Goal: Information Seeking & Learning: Check status

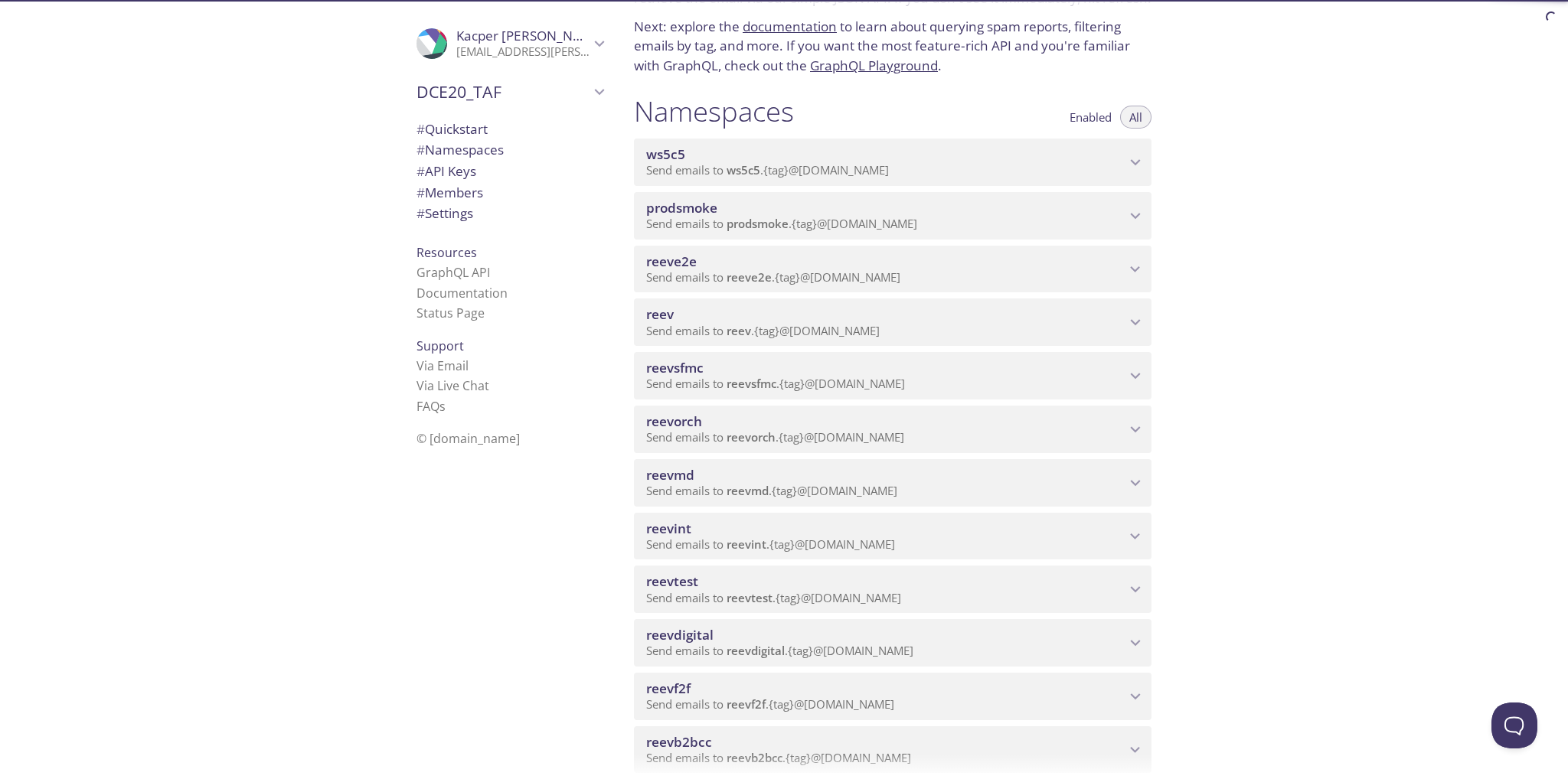
scroll to position [77, 0]
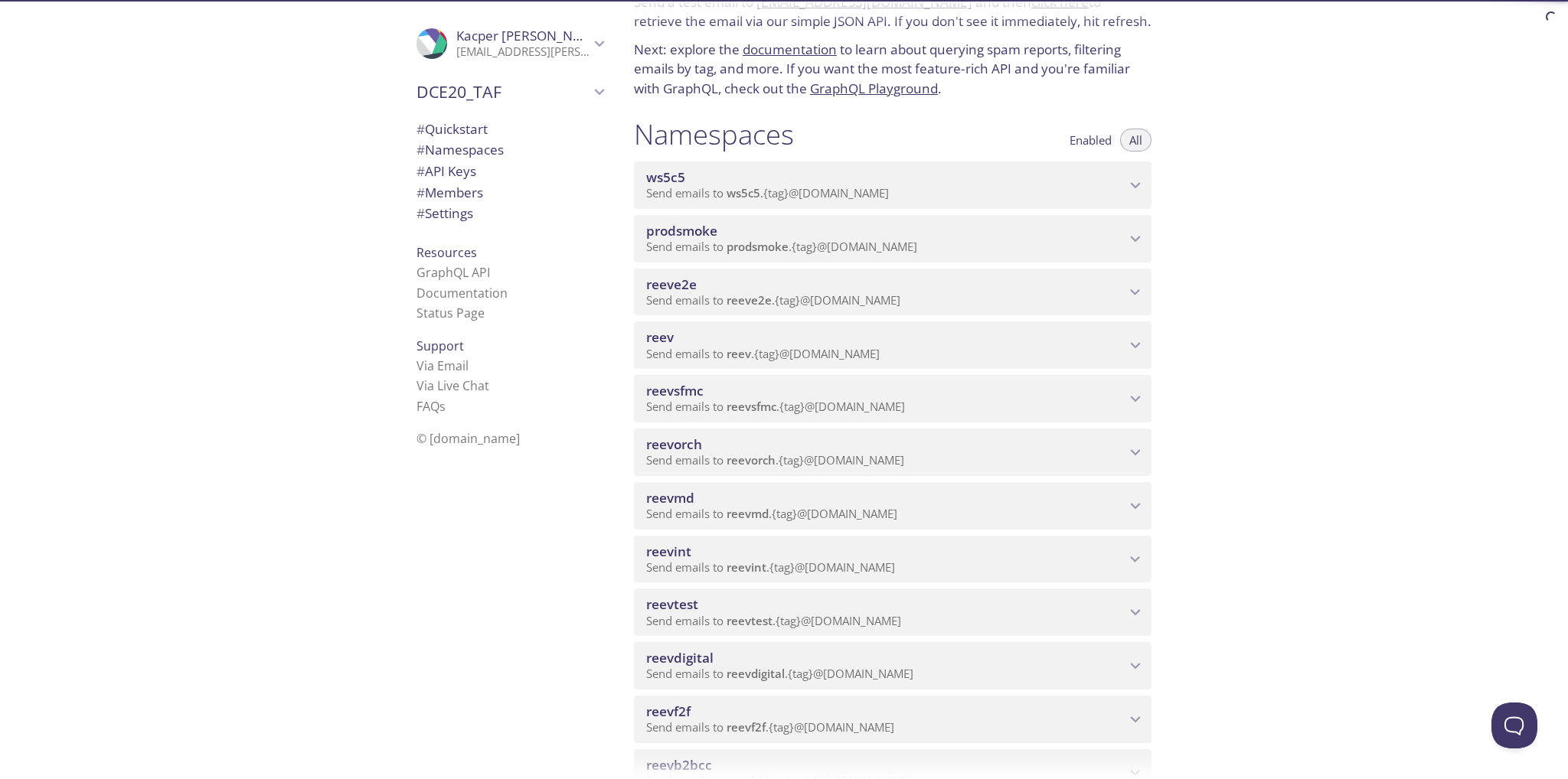
click at [981, 188] on p "Send emails to ws5c5 . {tag} @[DOMAIN_NAME]" at bounding box center [886, 193] width 480 height 15
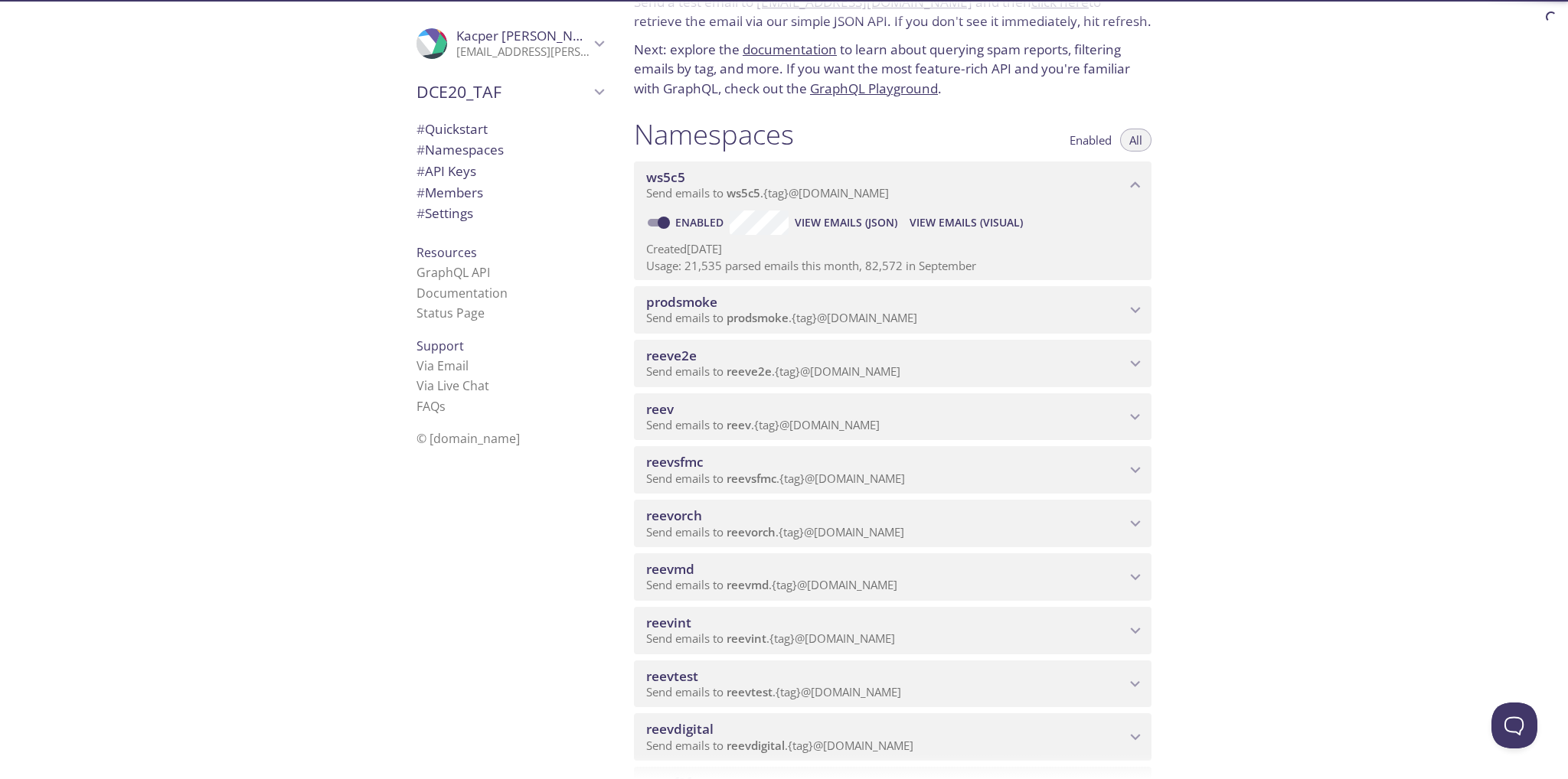
click at [959, 225] on span "View Emails (Visual)" at bounding box center [966, 223] width 114 height 19
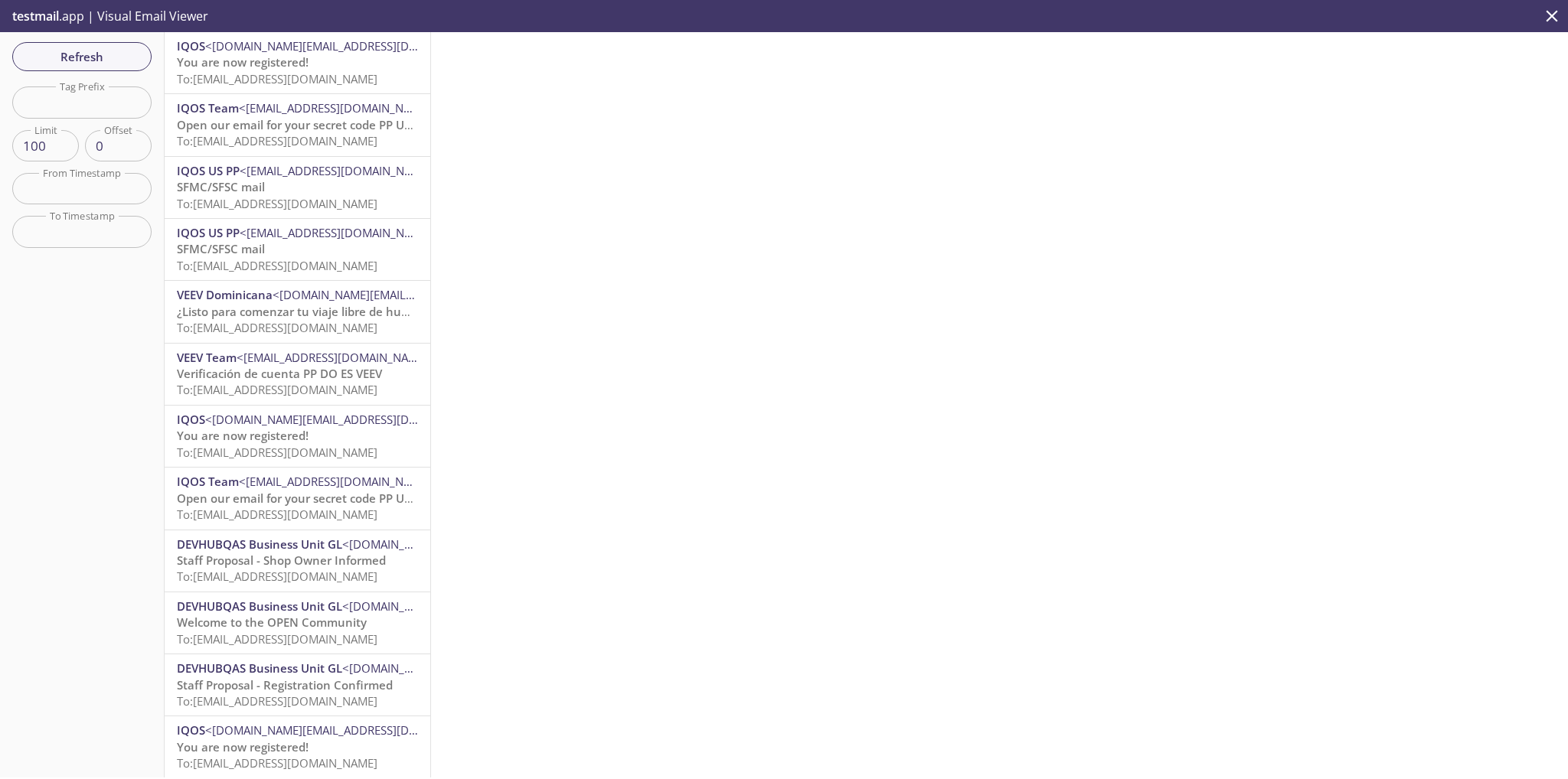
click at [268, 72] on span "To: [EMAIL_ADDRESS][DOMAIN_NAME]" at bounding box center [277, 79] width 200 height 15
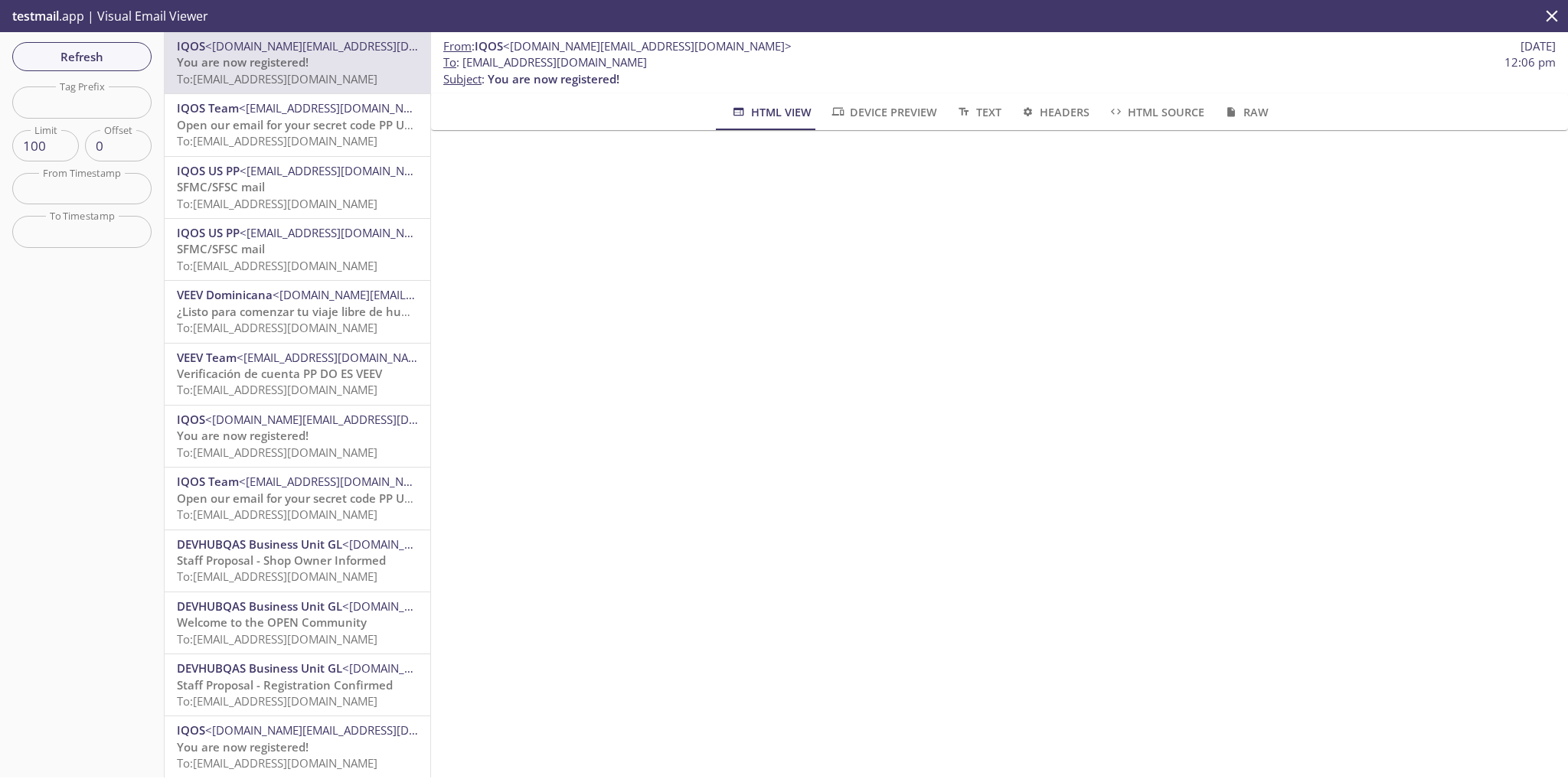
click at [114, 94] on input "text" at bounding box center [82, 102] width 140 height 31
paste input "1715656486825"
type input "1715656486825"
click at [68, 64] on span "Refresh" at bounding box center [82, 57] width 114 height 20
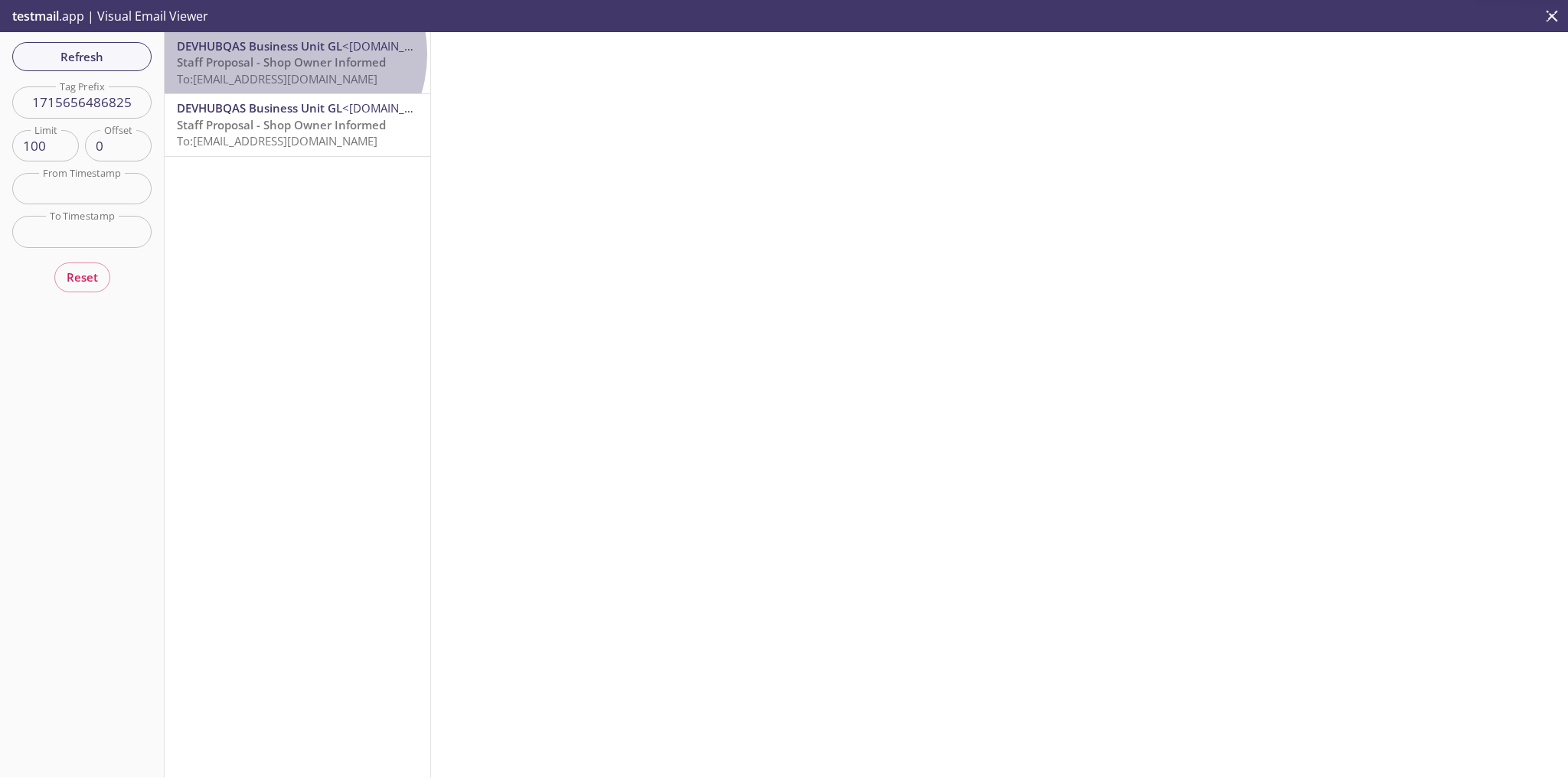
click at [293, 55] on span "Staff Proposal - Shop Owner Informed" at bounding box center [281, 62] width 209 height 15
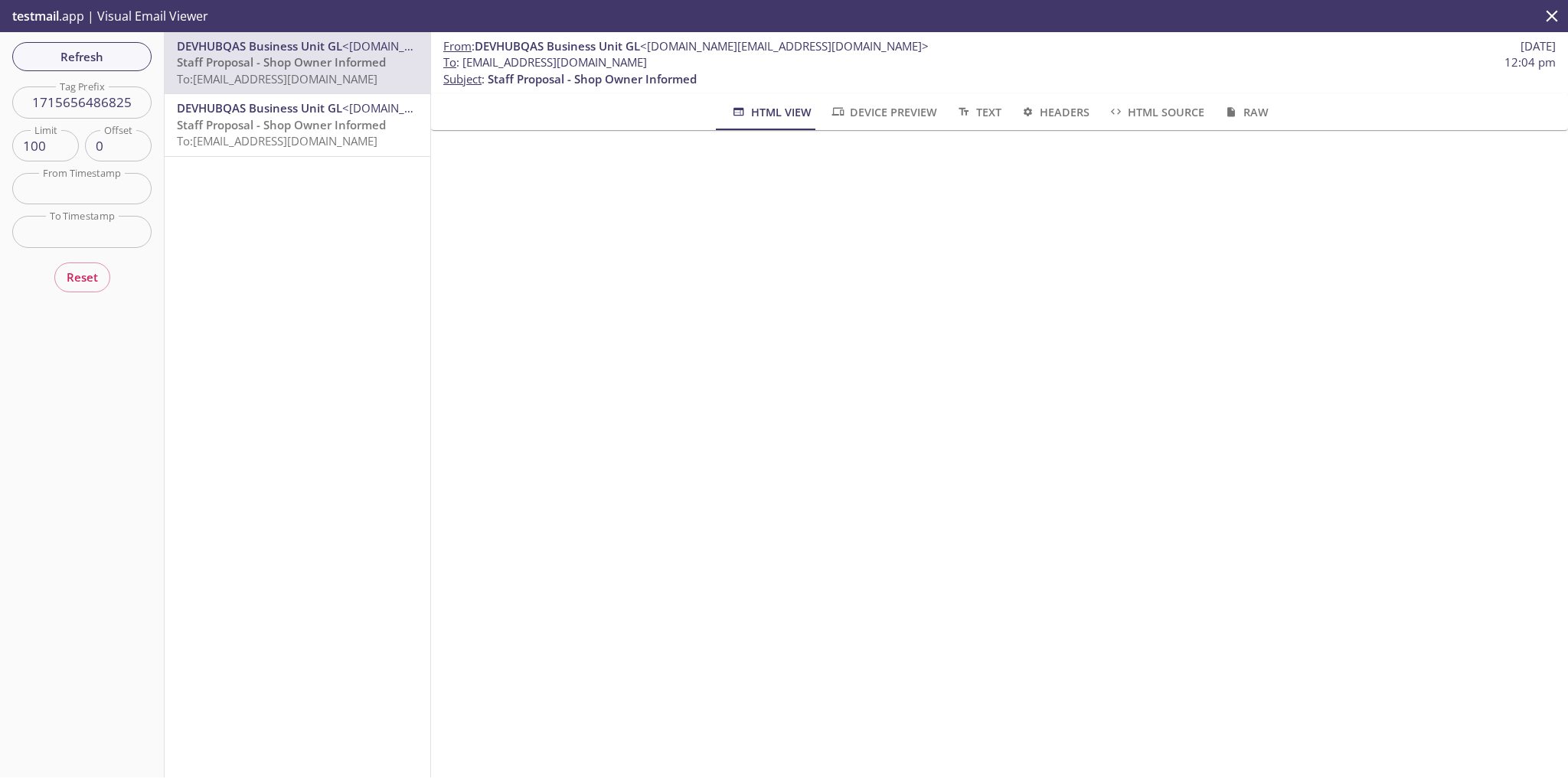
click at [290, 147] on span "To: [EMAIL_ADDRESS][DOMAIN_NAME]" at bounding box center [277, 140] width 200 height 15
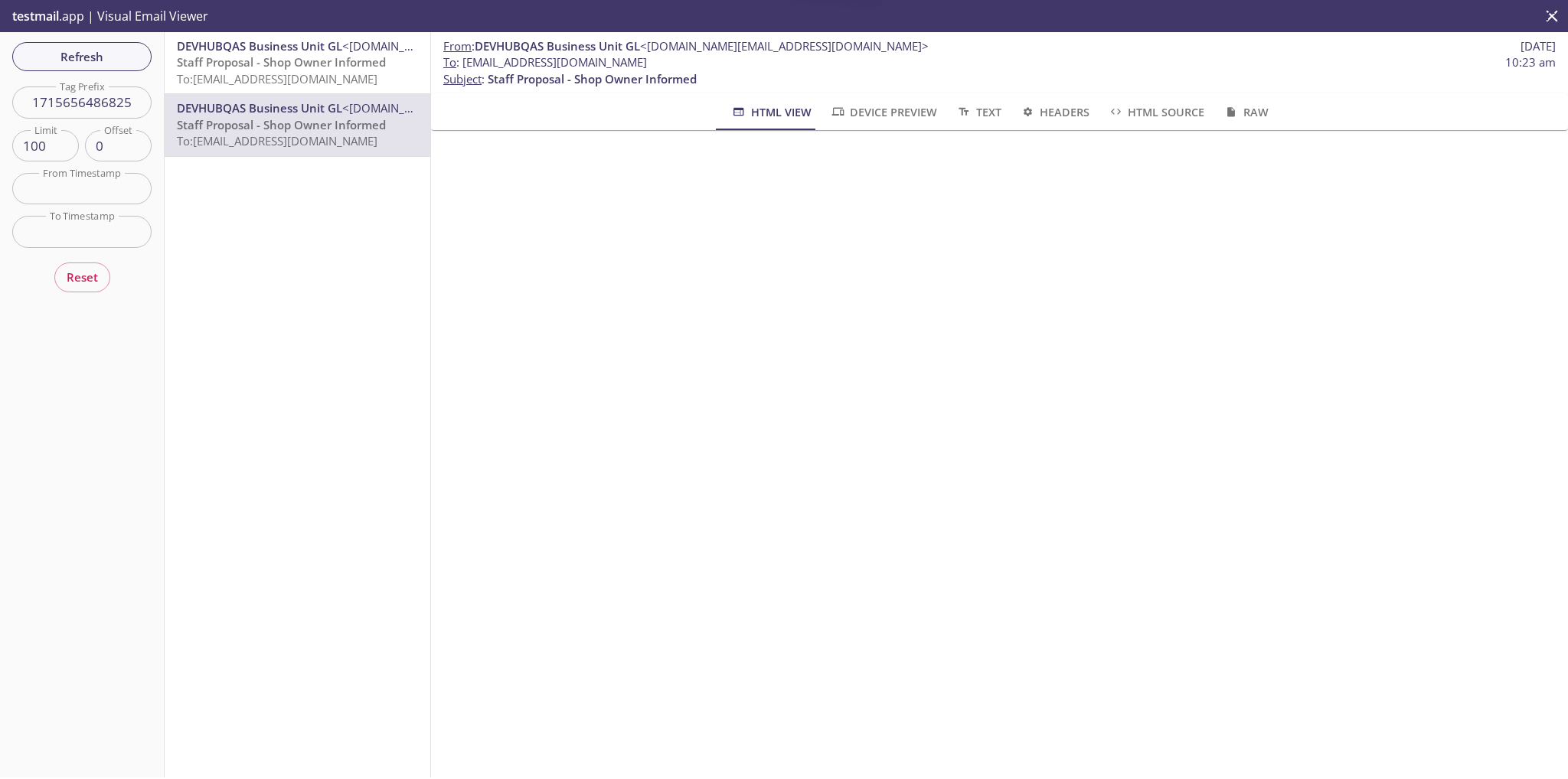
click at [325, 76] on span "To: [EMAIL_ADDRESS][DOMAIN_NAME]" at bounding box center [277, 79] width 200 height 15
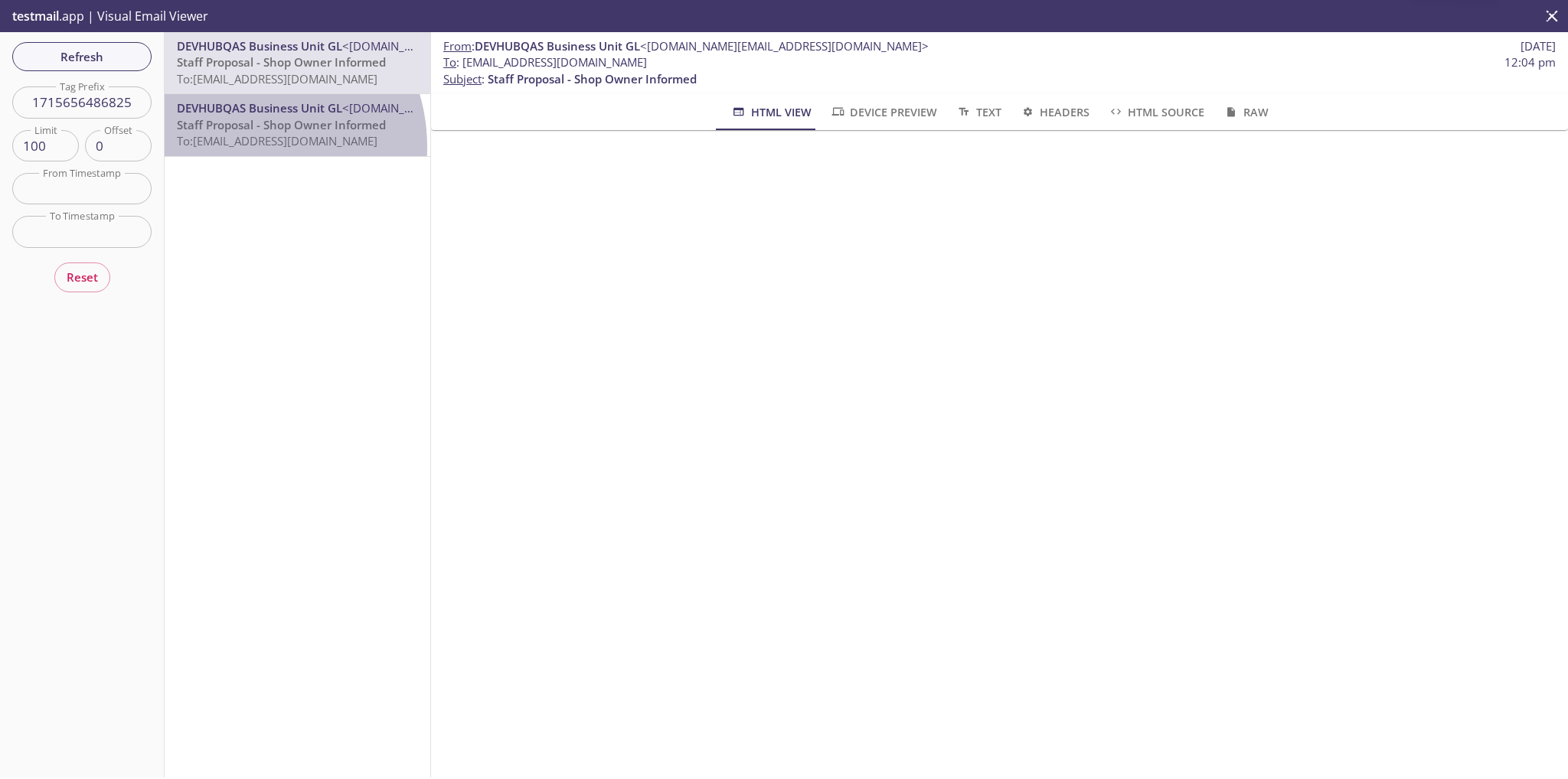
click at [238, 147] on span "To: [EMAIL_ADDRESS][DOMAIN_NAME]" at bounding box center [277, 140] width 200 height 15
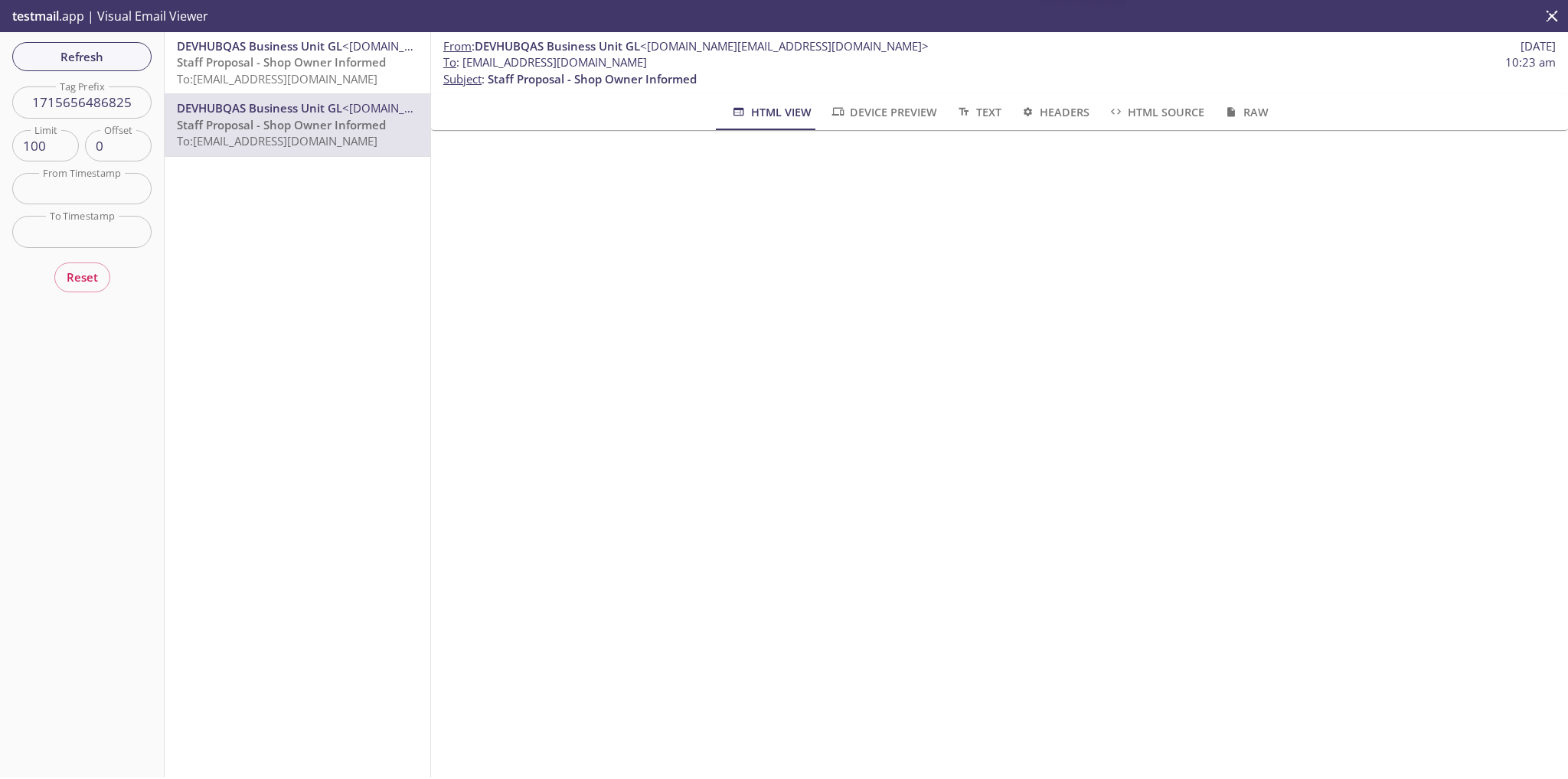
click at [269, 81] on span "To: [EMAIL_ADDRESS][DOMAIN_NAME]" at bounding box center [277, 79] width 200 height 15
